Goal: Obtain resource: Download file/media

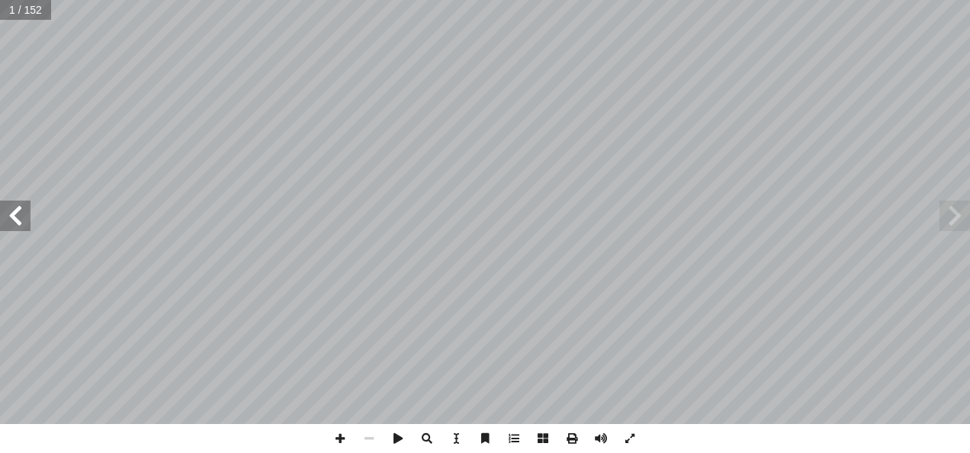
click at [21, 224] on span at bounding box center [15, 216] width 30 height 30
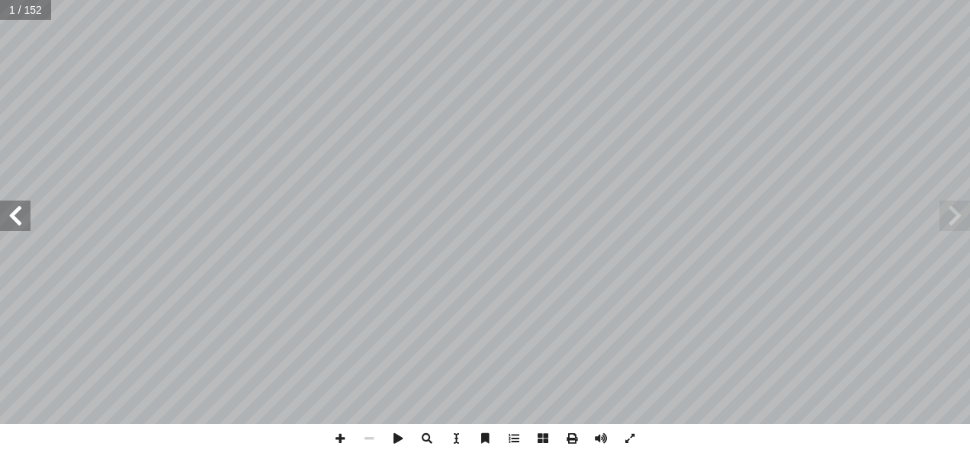
click at [21, 224] on span at bounding box center [15, 216] width 30 height 30
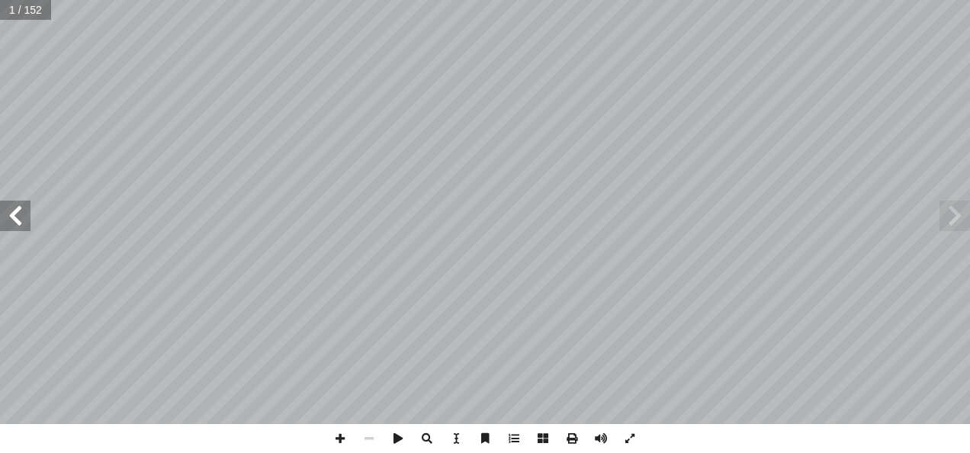
click at [21, 224] on span at bounding box center [15, 216] width 30 height 30
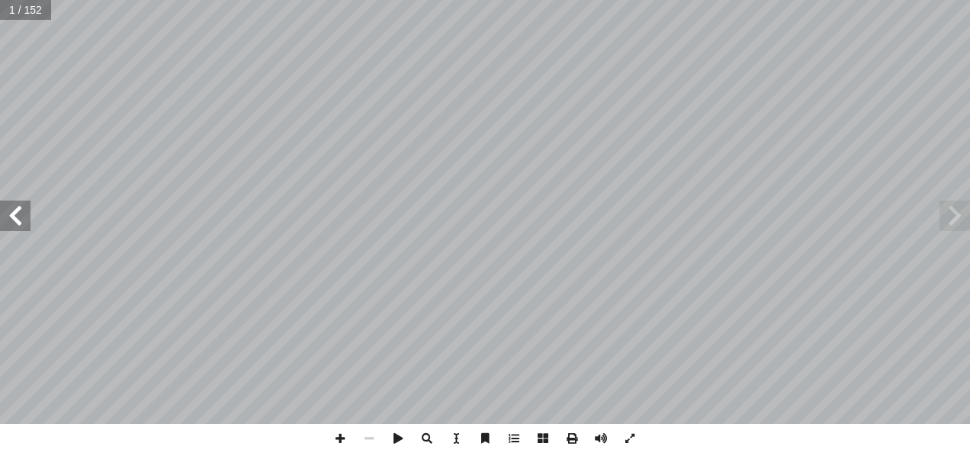
click at [21, 224] on span at bounding box center [15, 216] width 30 height 30
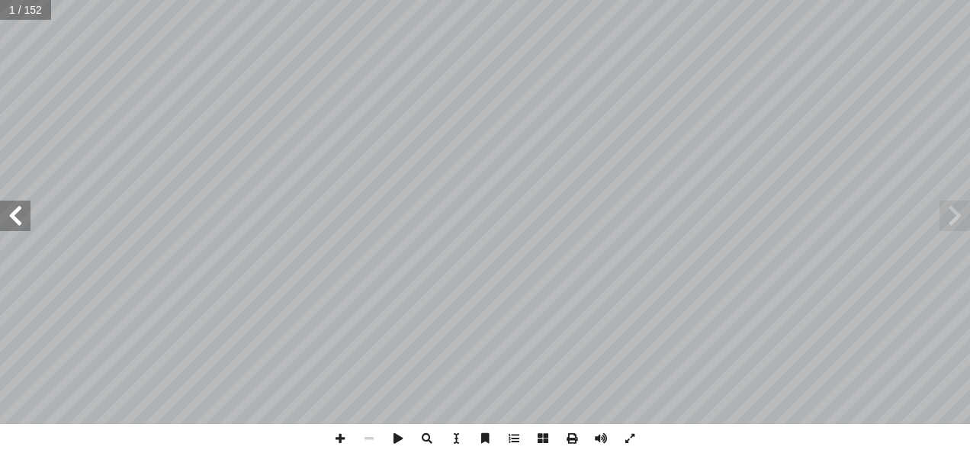
click at [21, 224] on span at bounding box center [15, 216] width 30 height 30
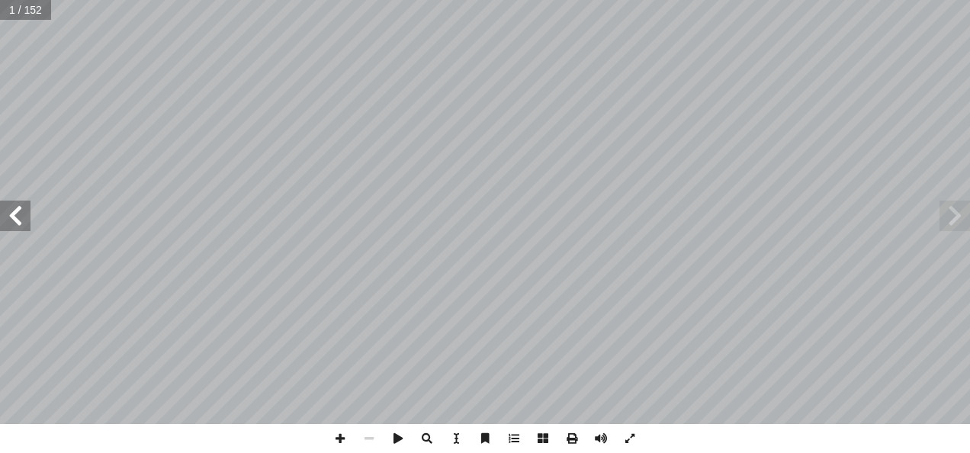
click at [21, 224] on span at bounding box center [15, 216] width 30 height 30
click at [956, 203] on span at bounding box center [954, 216] width 30 height 30
click at [13, 220] on span at bounding box center [15, 216] width 30 height 30
click at [19, 227] on span at bounding box center [15, 216] width 30 height 30
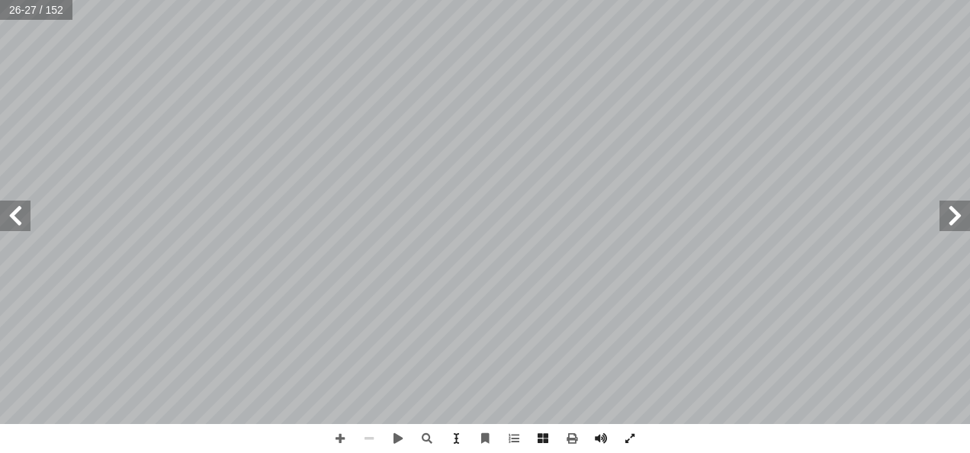
click at [19, 227] on span at bounding box center [15, 216] width 30 height 30
click at [942, 229] on span at bounding box center [954, 216] width 30 height 30
click at [952, 225] on span at bounding box center [954, 216] width 30 height 30
click at [952, 223] on span at bounding box center [954, 216] width 30 height 30
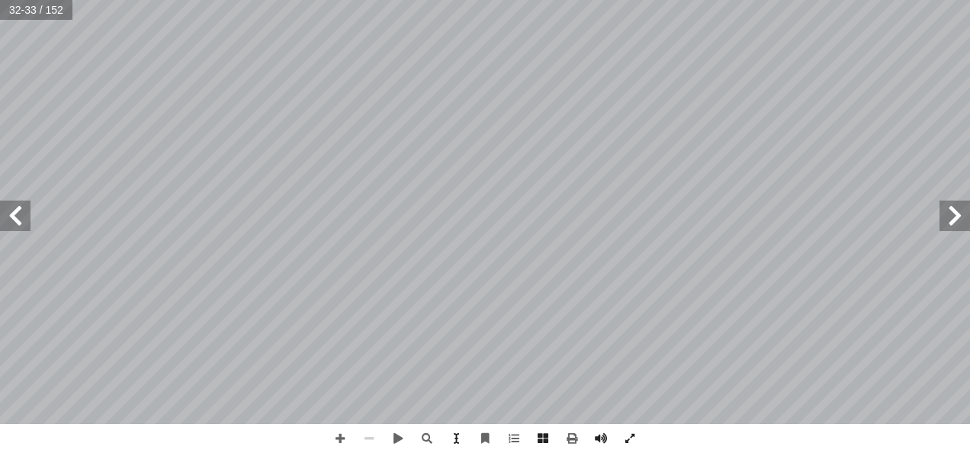
click at [941, 222] on span at bounding box center [954, 216] width 30 height 30
click at [956, 217] on span at bounding box center [954, 216] width 30 height 30
click at [339, 444] on span at bounding box center [340, 438] width 29 height 29
click at [342, 441] on span at bounding box center [340, 438] width 29 height 29
click at [636, 434] on span at bounding box center [629, 438] width 29 height 29
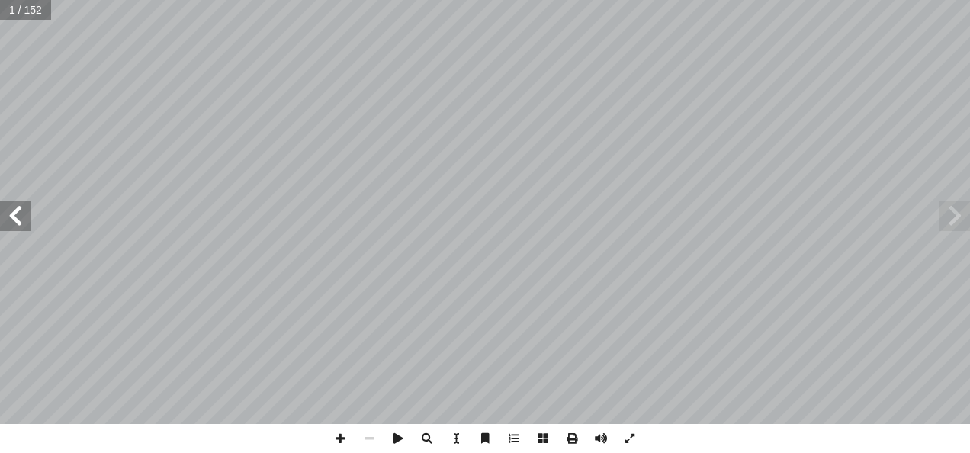
click at [11, 223] on span at bounding box center [15, 216] width 30 height 30
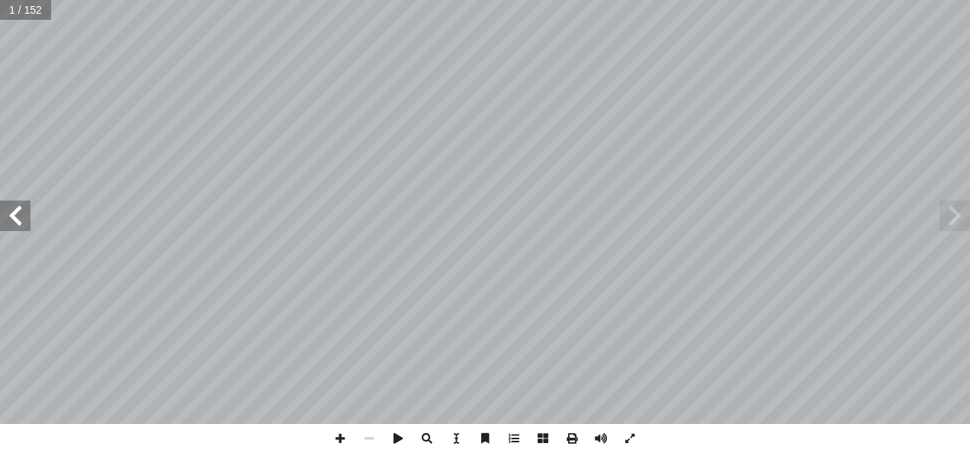
click at [11, 223] on span at bounding box center [15, 216] width 30 height 30
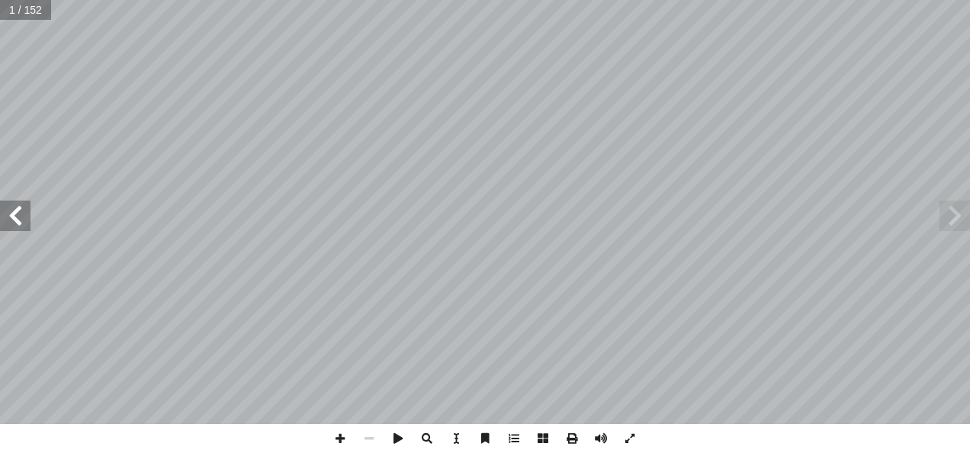
click at [11, 223] on span at bounding box center [15, 216] width 30 height 30
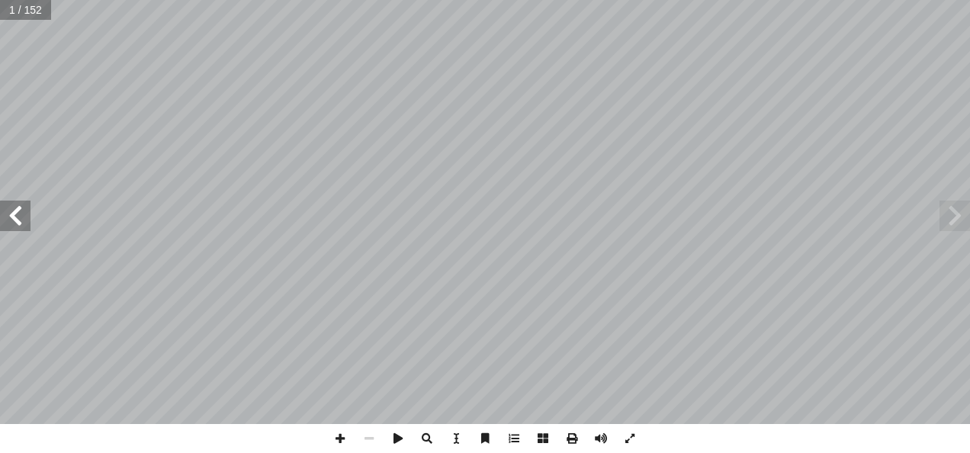
click at [11, 223] on span at bounding box center [15, 216] width 30 height 30
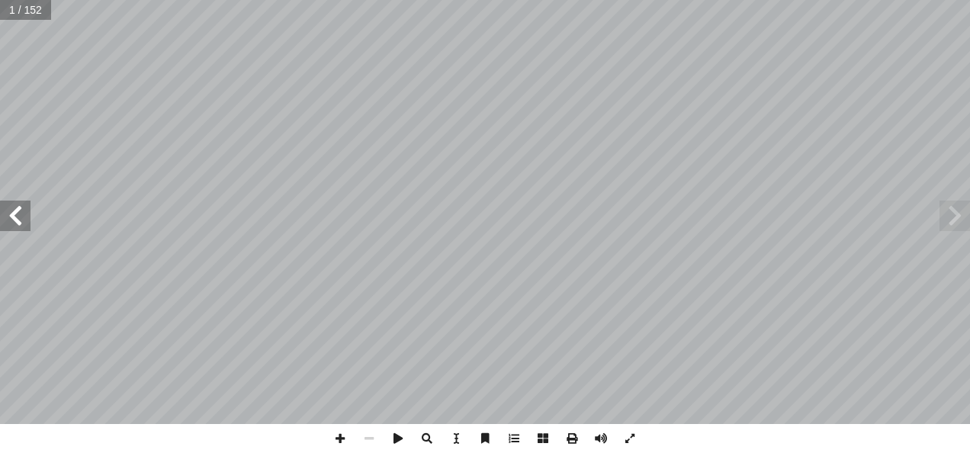
click at [11, 223] on span at bounding box center [15, 216] width 30 height 30
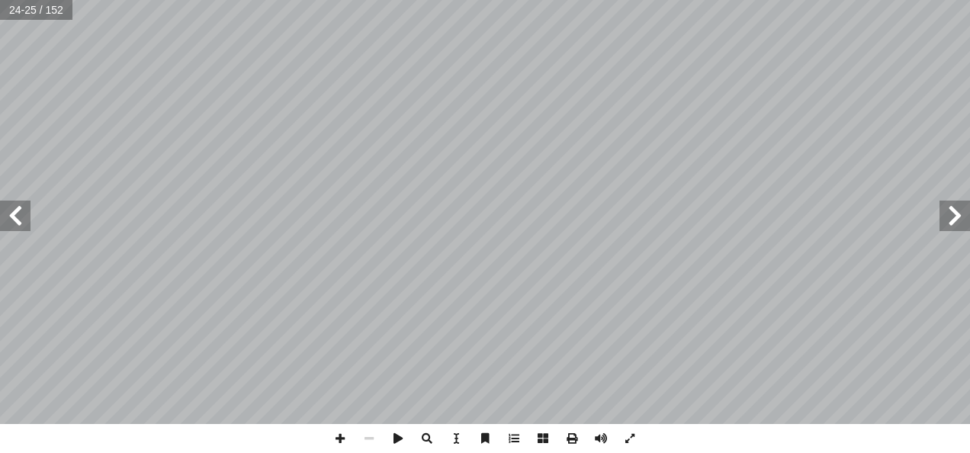
click at [15, 227] on span at bounding box center [15, 216] width 30 height 30
click at [542, 433] on span at bounding box center [542, 438] width 29 height 29
click at [422, 433] on span at bounding box center [427, 438] width 29 height 29
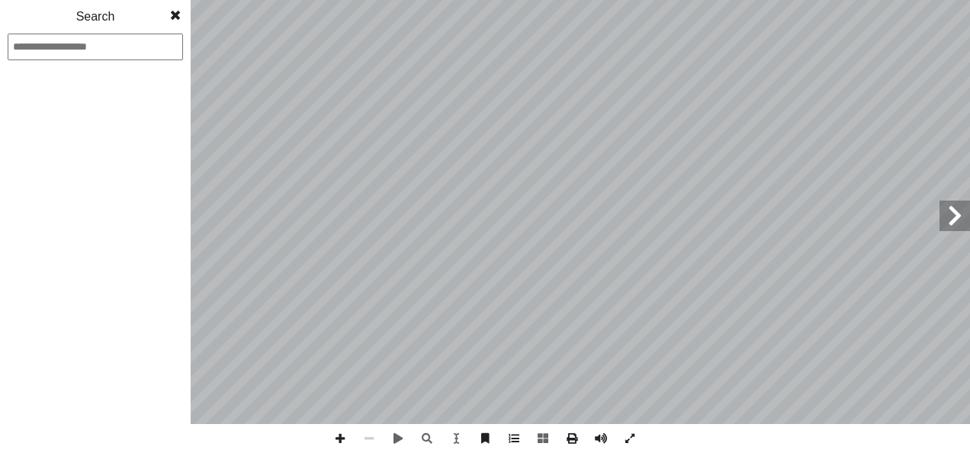
click at [181, 18] on span at bounding box center [175, 15] width 27 height 30
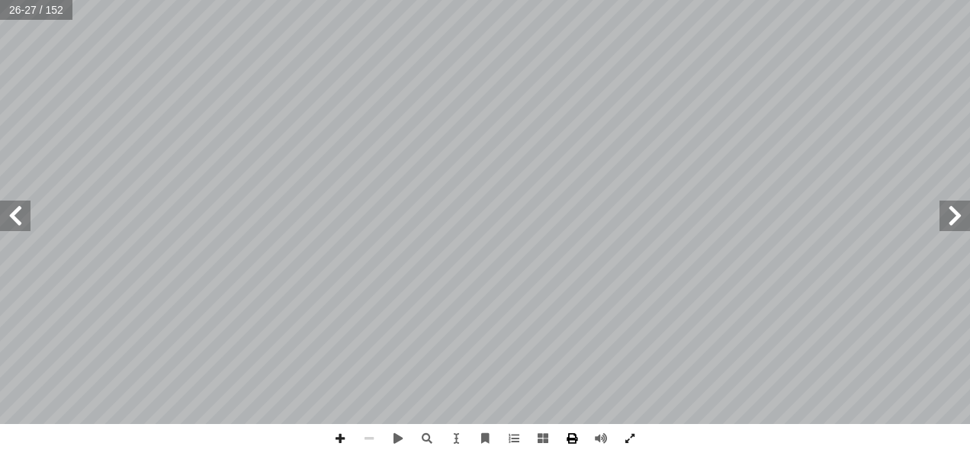
click at [583, 438] on span at bounding box center [571, 438] width 29 height 29
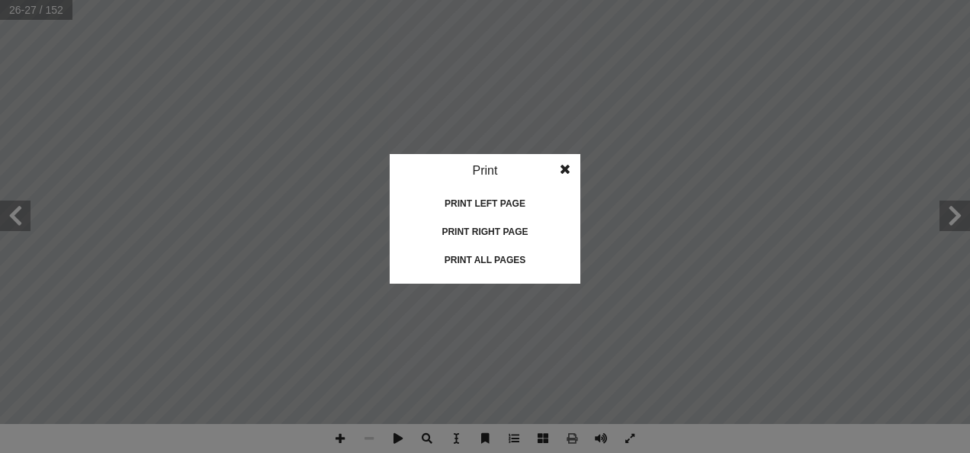
click at [496, 260] on div "Print all pages" at bounding box center [485, 260] width 152 height 24
